Goal: Information Seeking & Learning: Learn about a topic

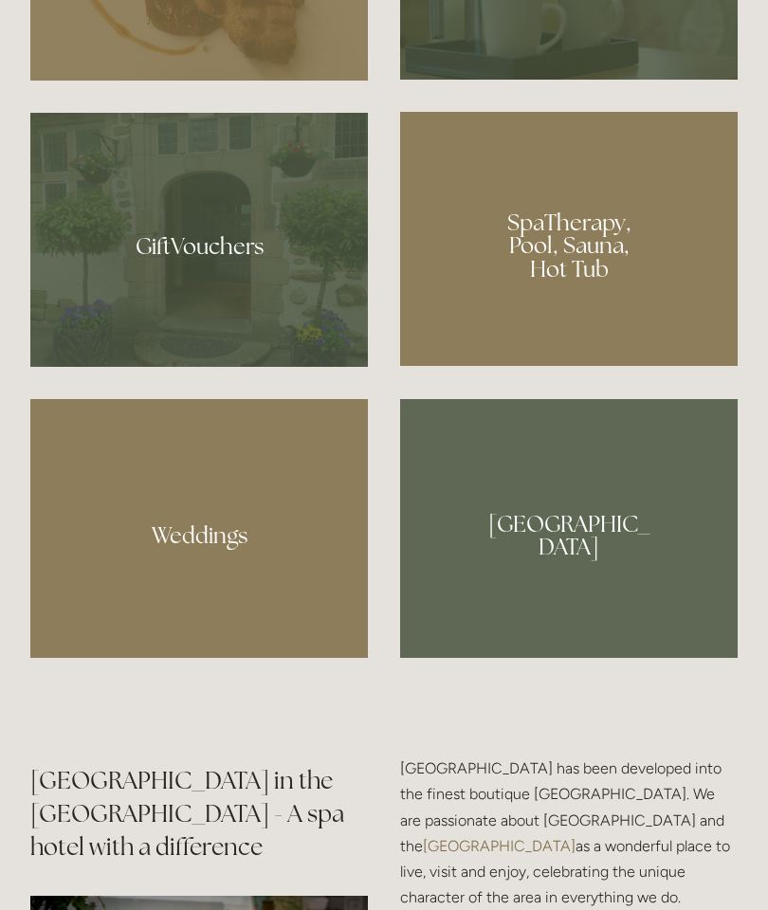
scroll to position [1593, 0]
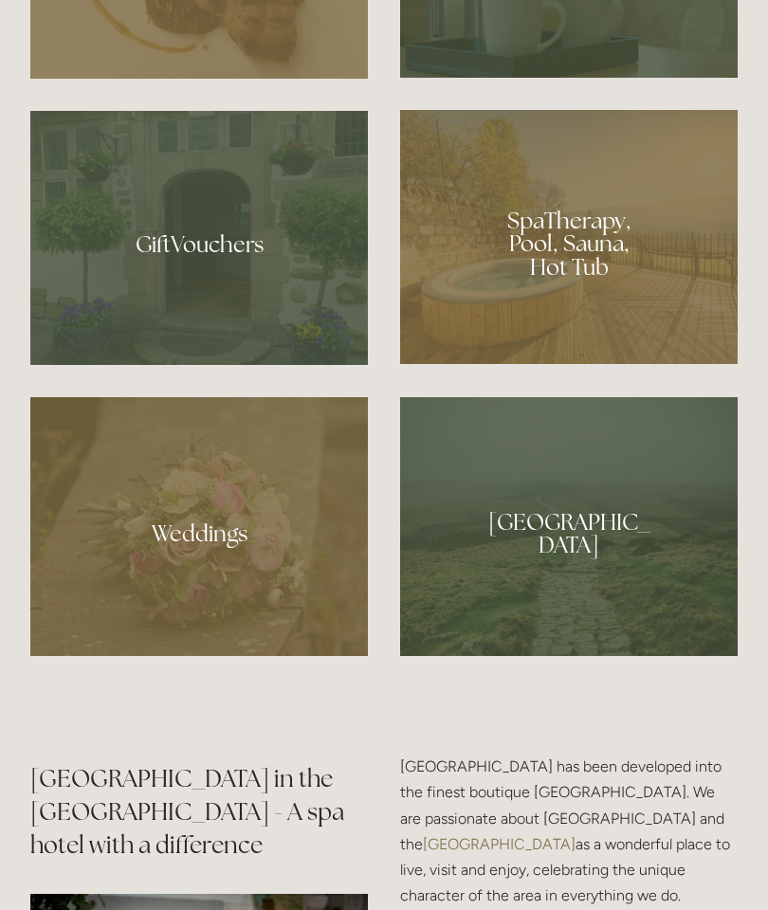
click at [558, 364] on div at bounding box center [569, 237] width 338 height 254
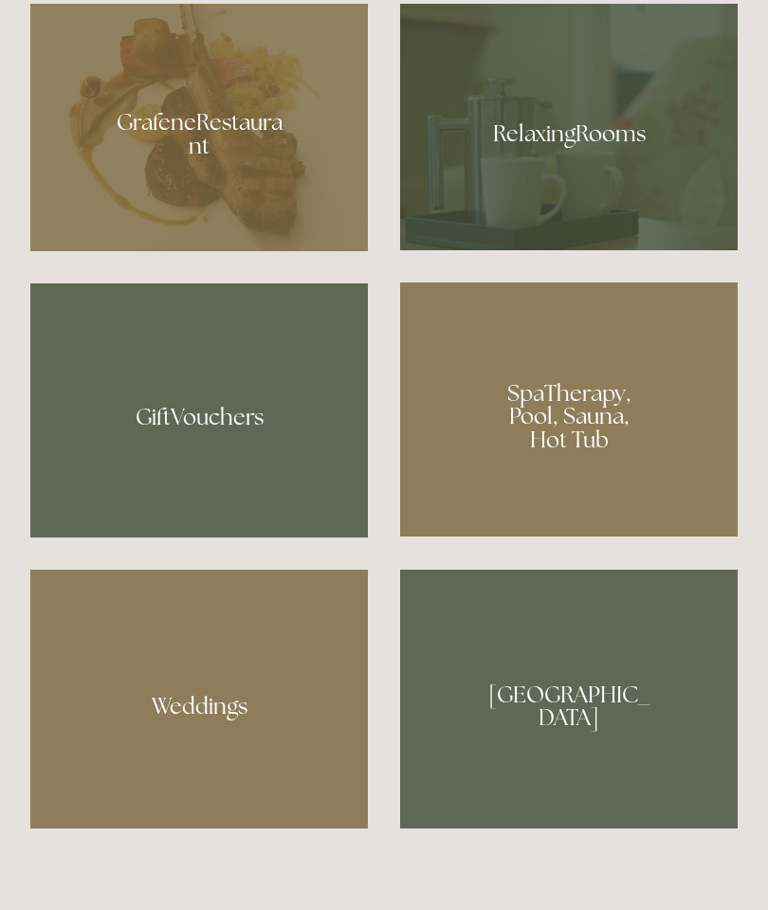
scroll to position [1420, 0]
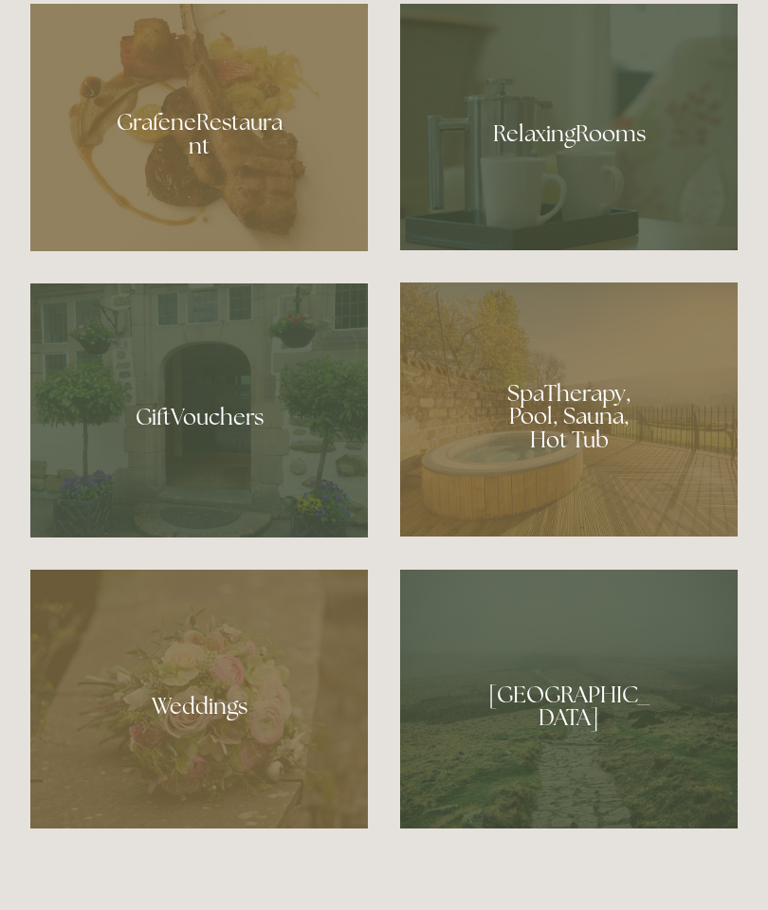
click at [532, 536] on div at bounding box center [569, 410] width 338 height 254
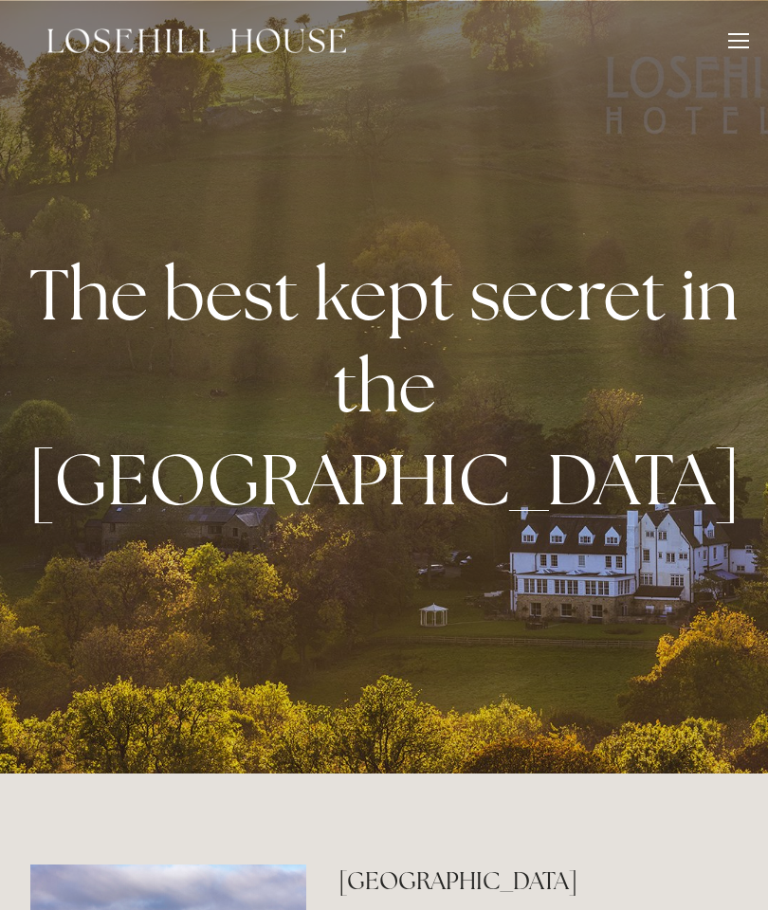
scroll to position [1496, 0]
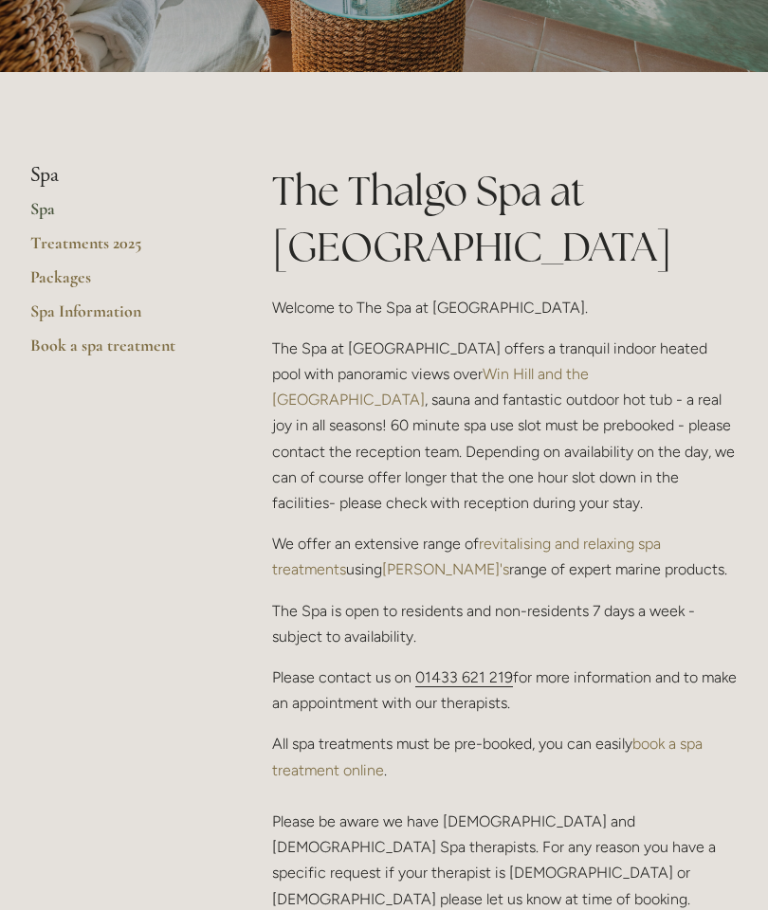
scroll to position [378, 0]
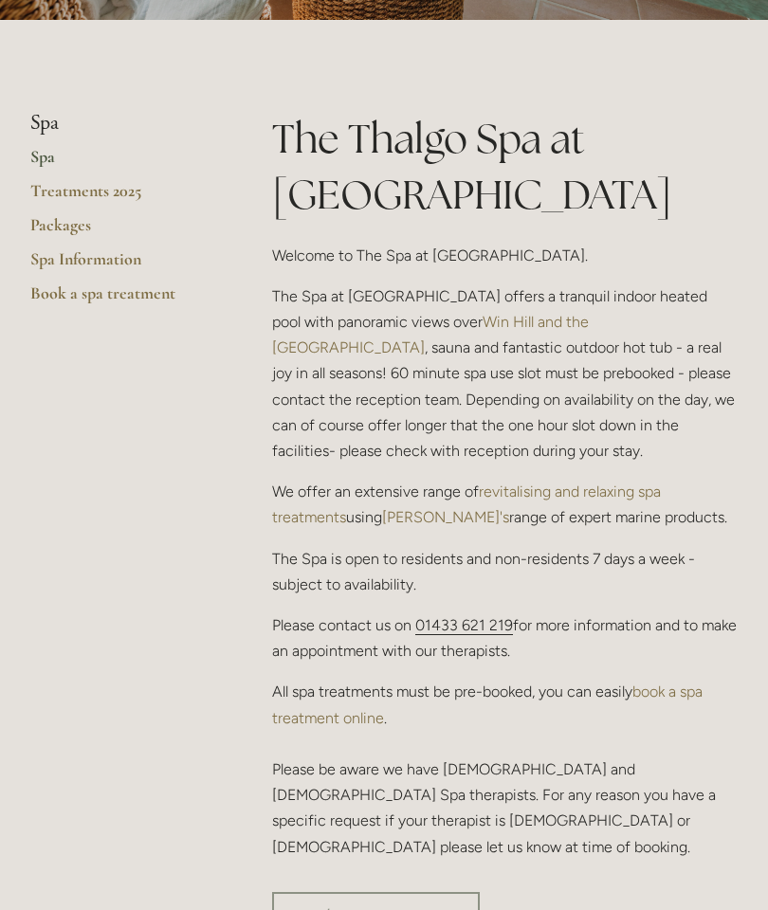
click at [43, 154] on link "Spa" at bounding box center [120, 163] width 181 height 34
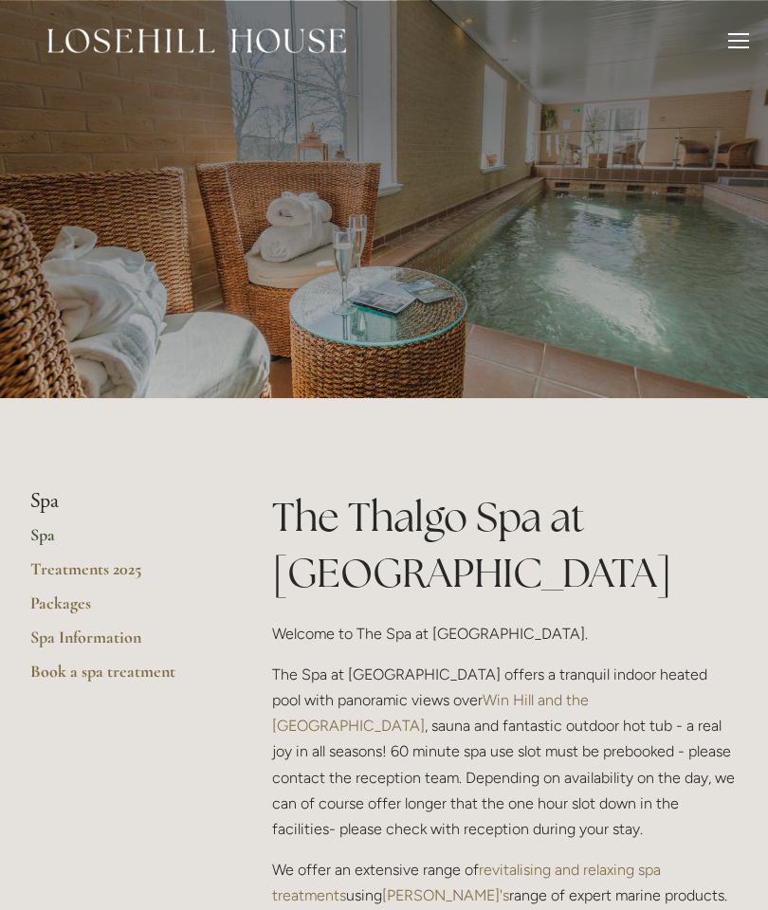
click at [101, 632] on link "Spa Information" at bounding box center [120, 644] width 181 height 34
